Goal: Information Seeking & Learning: Find specific fact

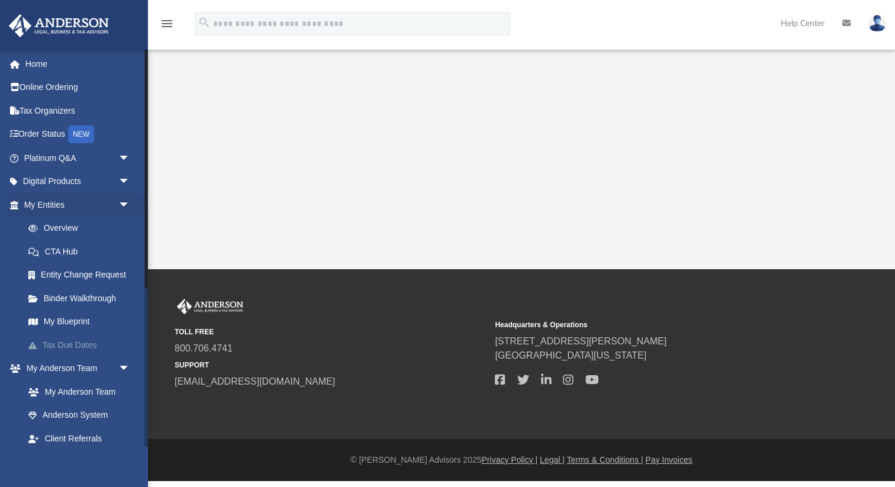
click at [57, 346] on link "Tax Due Dates" at bounding box center [82, 345] width 131 height 24
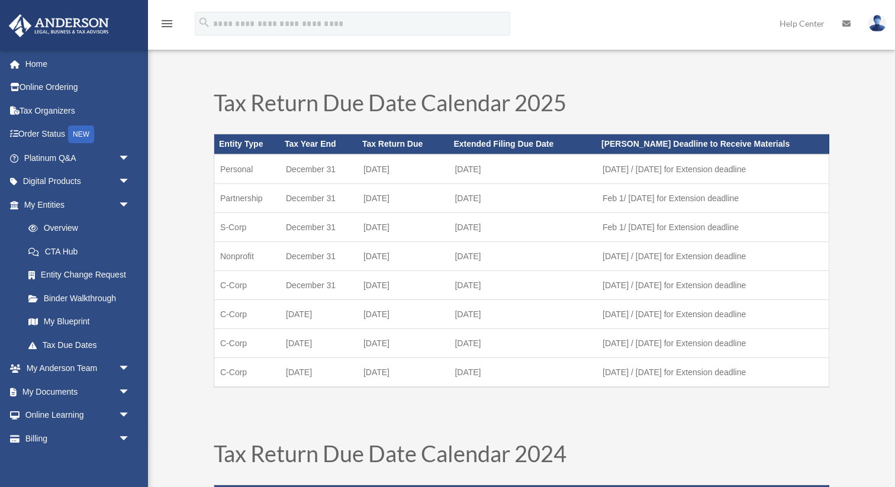
click at [479, 227] on td "September 15" at bounding box center [523, 227] width 148 height 29
click at [473, 289] on td "October 15" at bounding box center [523, 285] width 148 height 29
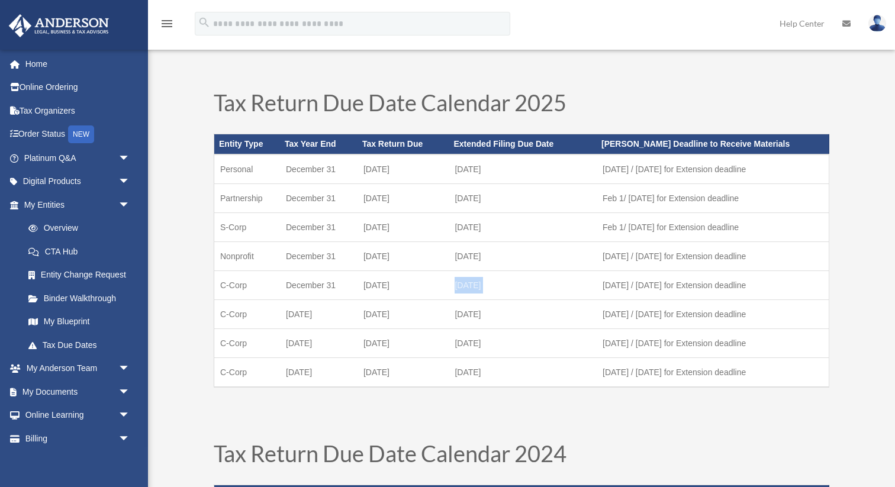
click at [473, 289] on td "October 15" at bounding box center [523, 285] width 148 height 29
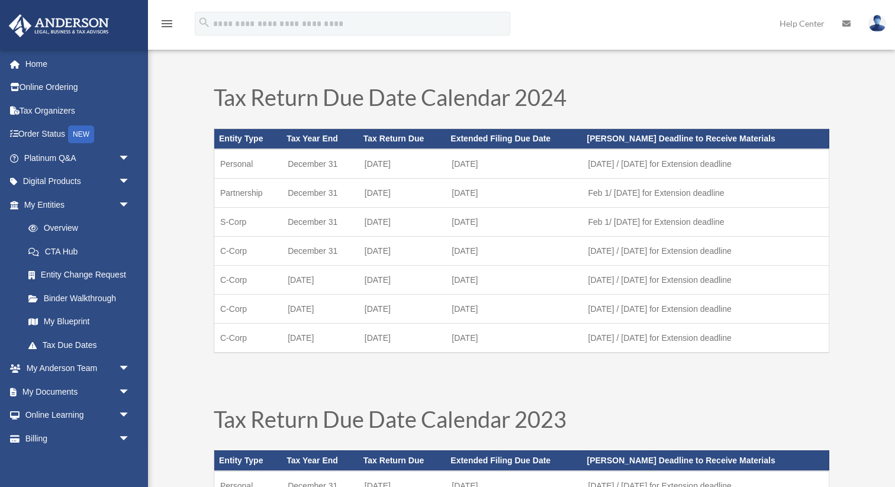
scroll to position [382, 0]
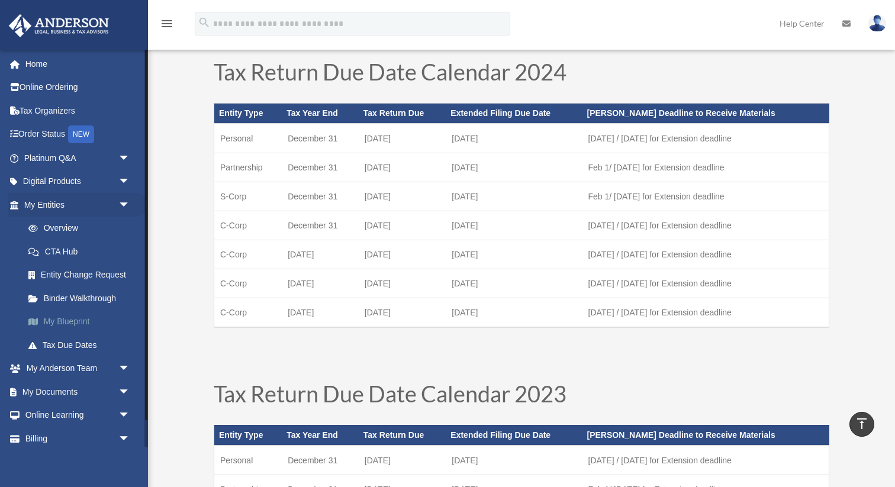
click at [71, 324] on link "My Blueprint" at bounding box center [82, 322] width 131 height 24
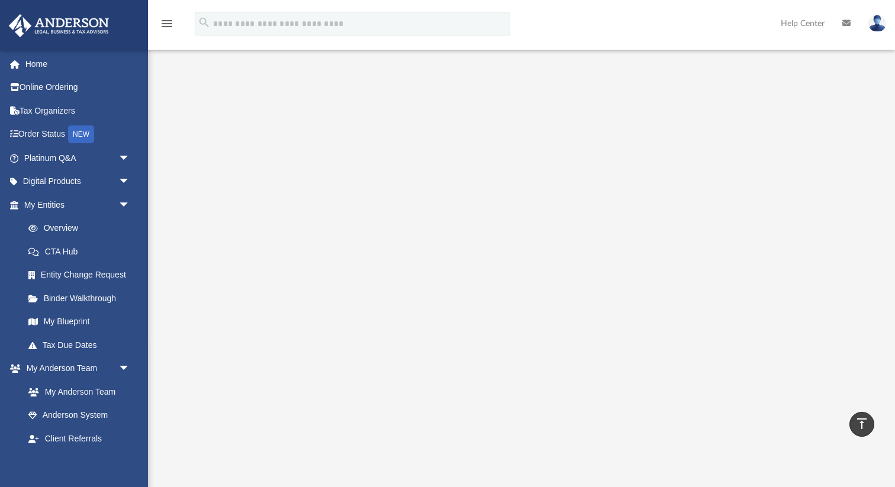
scroll to position [30, 0]
